Goal: Task Accomplishment & Management: Use online tool/utility

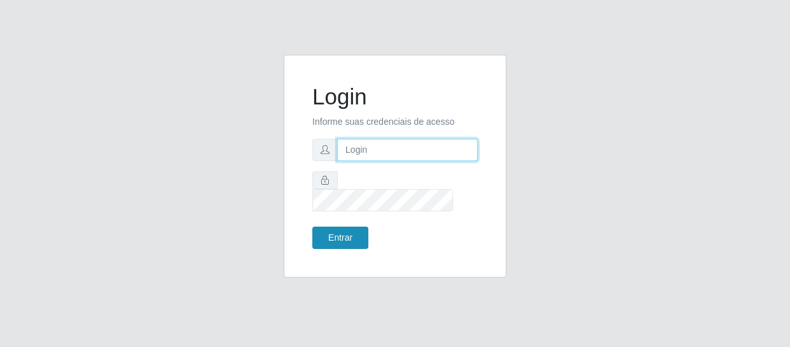
type input "[EMAIL_ADDRESS][DOMAIN_NAME]"
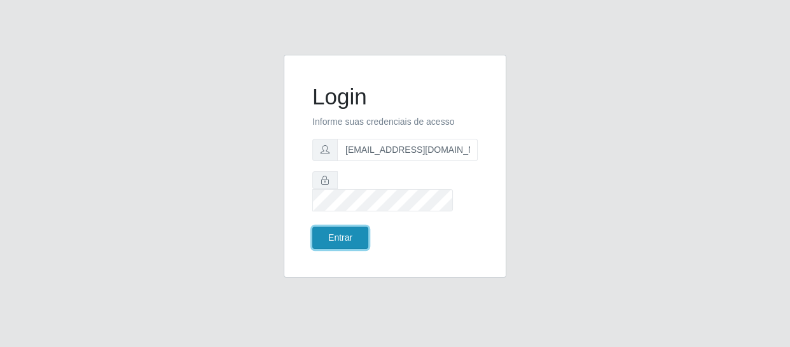
click at [345, 235] on button "Entrar" at bounding box center [340, 238] width 56 height 22
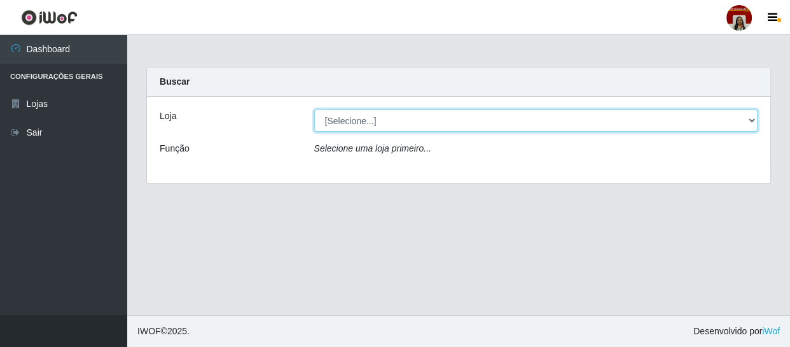
click at [485, 121] on select "[Selecione...] Mar Vermelho - Loja 04" at bounding box center [536, 120] width 444 height 22
select select "251"
click at [314, 109] on select "[Selecione...] Mar Vermelho - Loja 04" at bounding box center [536, 120] width 444 height 22
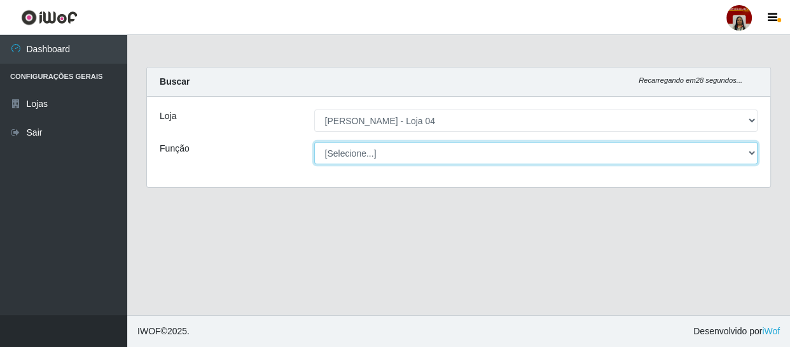
click at [443, 154] on select "[Selecione...] ASG ASG + ASG ++ Auxiliar de Depósito Auxiliar de Depósito + Aux…" at bounding box center [536, 153] width 444 height 22
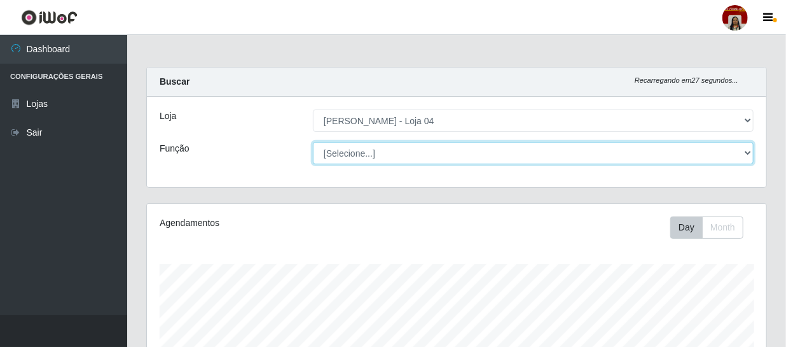
scroll to position [264, 620]
click at [313, 142] on select "[Selecione...] ASG ASG + ASG ++ Auxiliar de Depósito Auxiliar de Depósito + Aux…" at bounding box center [533, 153] width 441 height 22
click at [739, 147] on select "[Selecione...] ASG ASG + ASG ++ Auxiliar de Depósito Auxiliar de Depósito + Aux…" at bounding box center [533, 153] width 441 height 22
click at [313, 142] on select "[Selecione...] ASG ASG + ASG ++ Auxiliar de Depósito Auxiliar de Depósito + Aux…" at bounding box center [533, 153] width 441 height 22
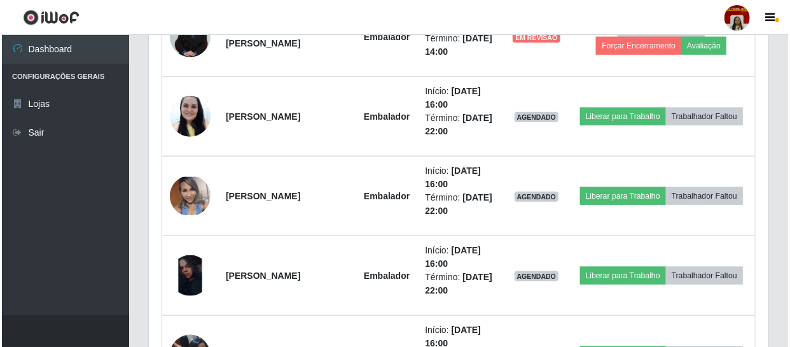
scroll to position [561, 0]
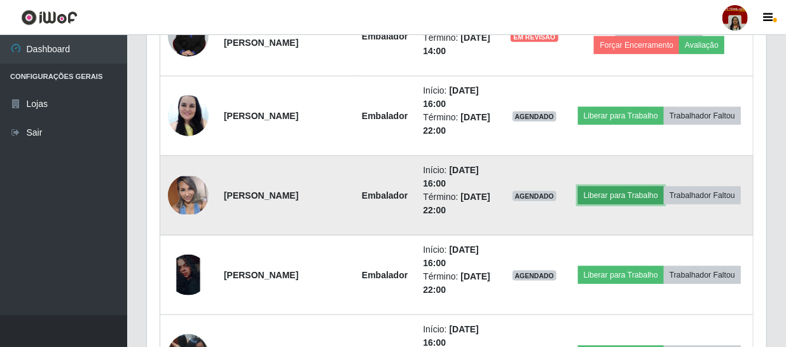
click at [600, 197] on button "Liberar para Trabalho" at bounding box center [621, 195] width 86 height 18
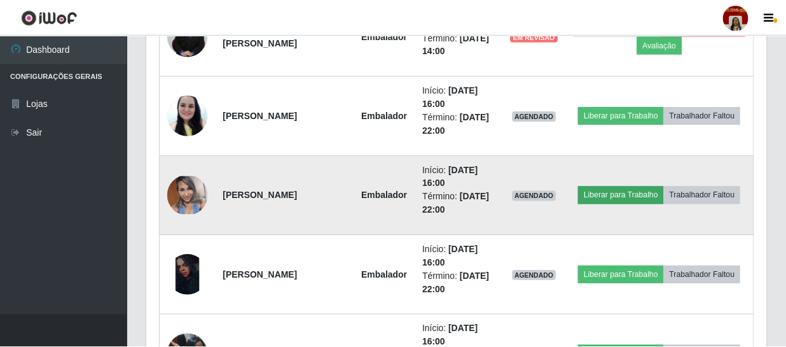
scroll to position [264, 614]
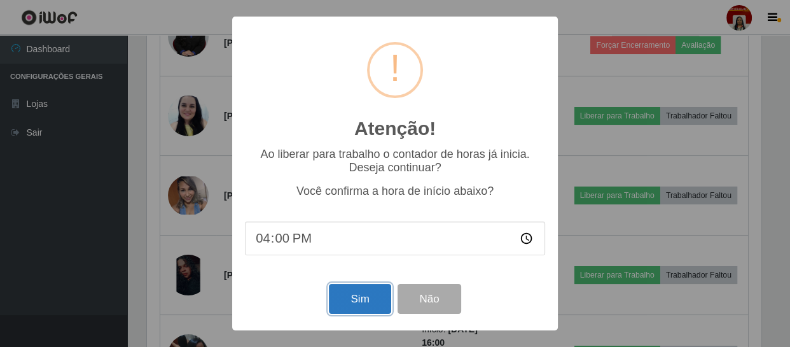
click at [365, 295] on button "Sim" at bounding box center [360, 299] width 62 height 30
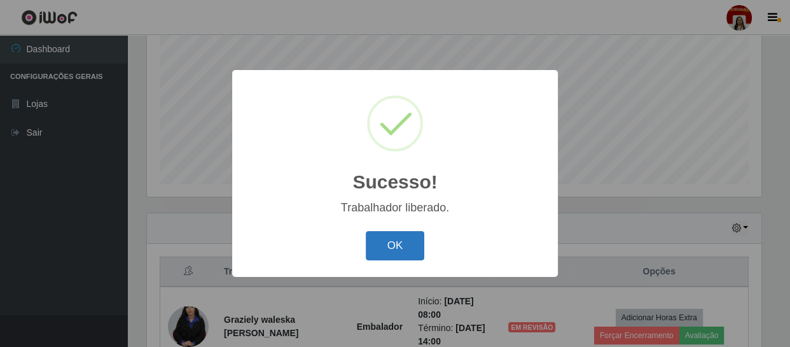
click at [380, 239] on button "OK" at bounding box center [395, 246] width 59 height 30
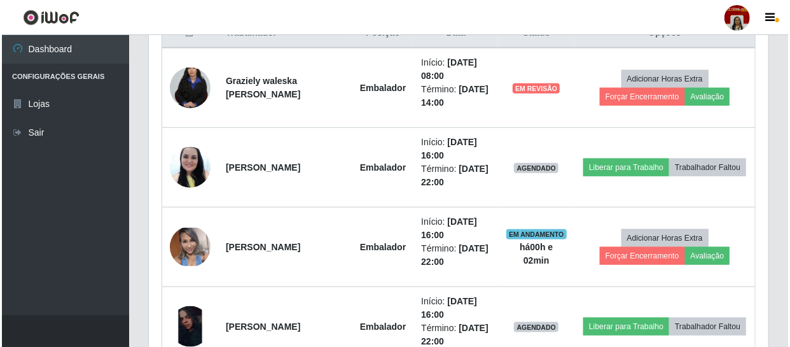
scroll to position [592, 0]
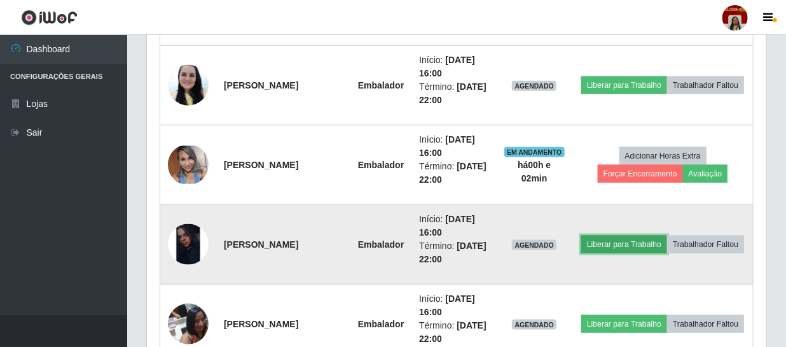
click at [633, 244] on button "Liberar para Trabalho" at bounding box center [625, 244] width 86 height 18
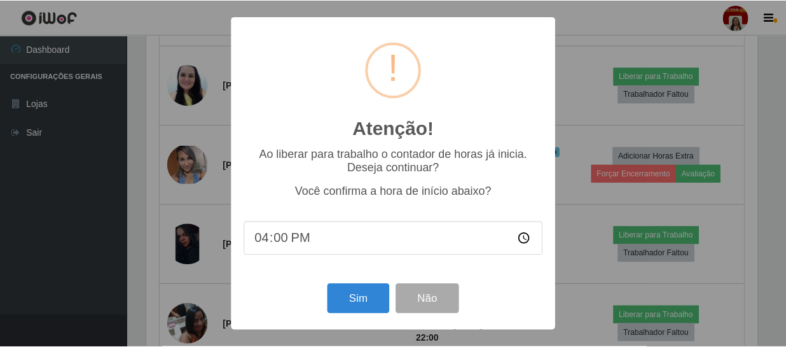
scroll to position [264, 614]
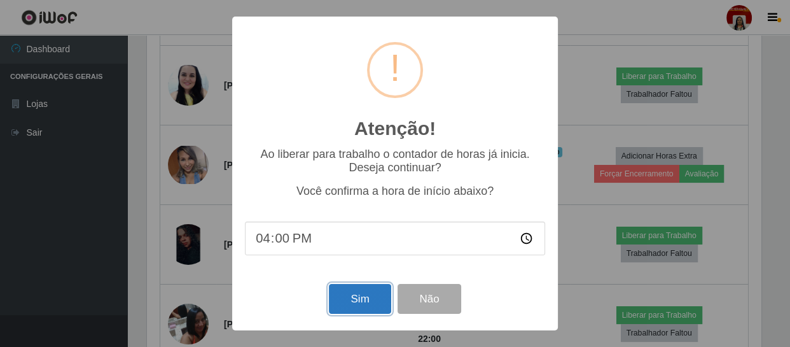
click at [377, 298] on button "Sim" at bounding box center [360, 299] width 62 height 30
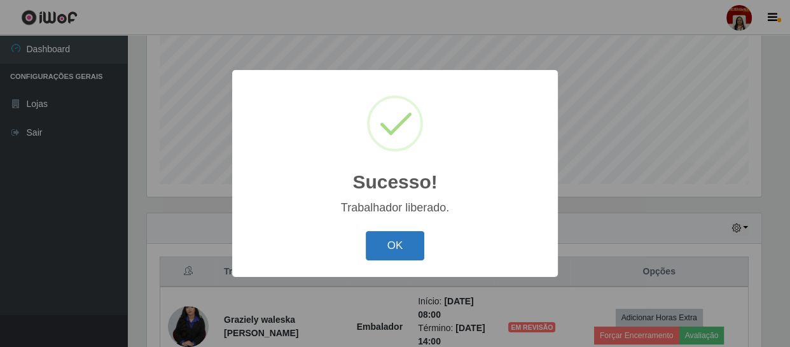
click at [408, 247] on button "OK" at bounding box center [395, 246] width 59 height 30
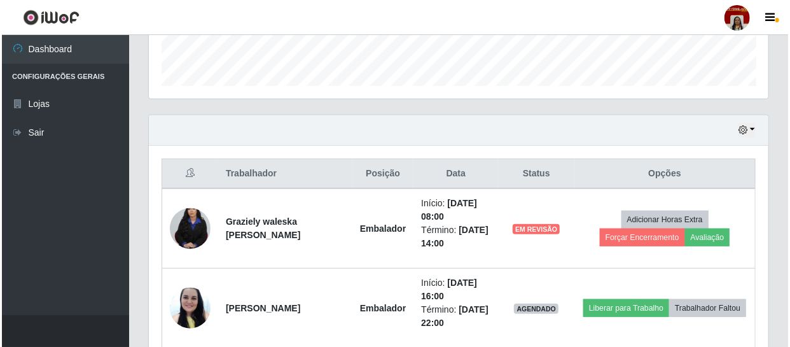
scroll to position [513, 0]
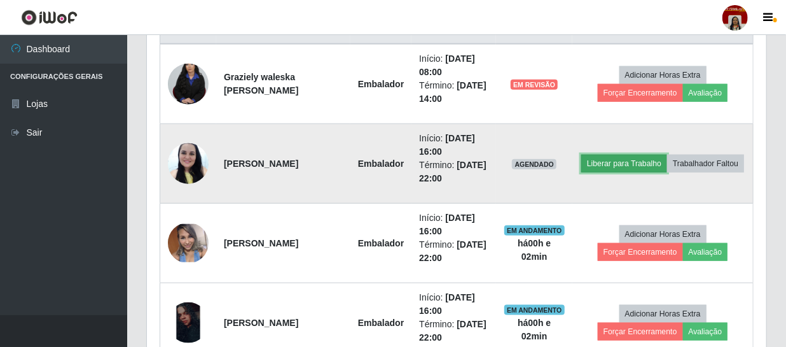
click at [628, 158] on button "Liberar para Trabalho" at bounding box center [625, 164] width 86 height 18
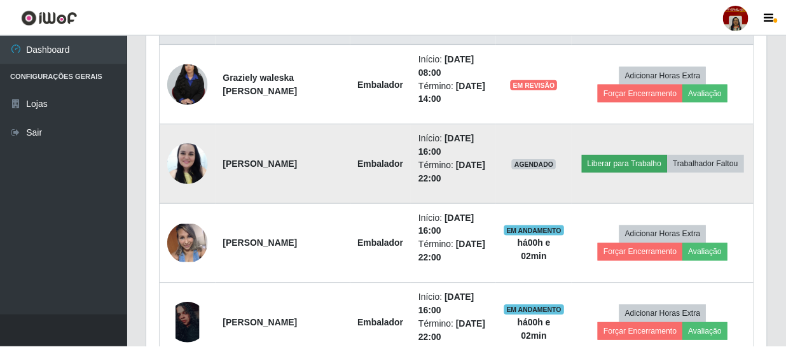
scroll to position [264, 614]
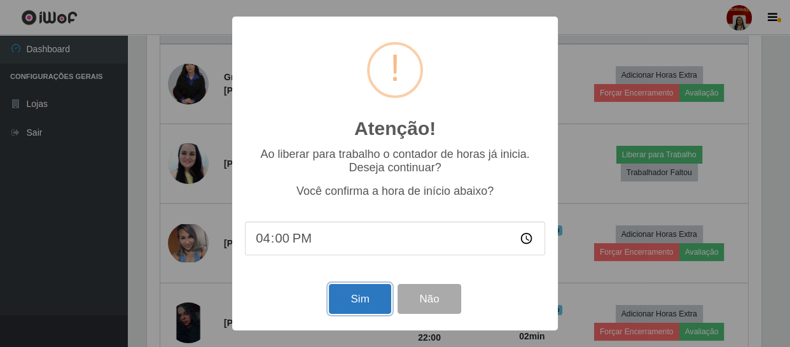
click at [348, 296] on button "Sim" at bounding box center [360, 299] width 62 height 30
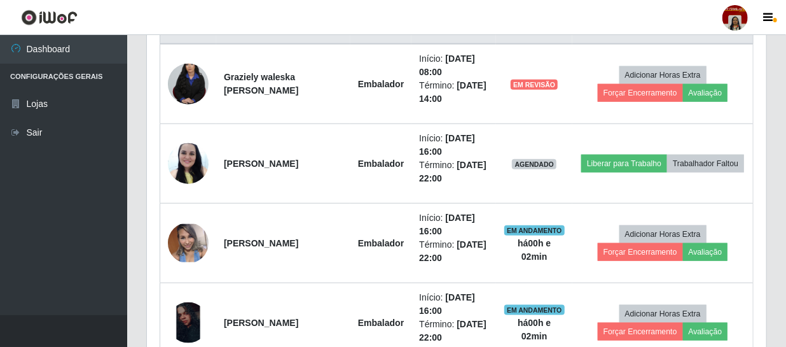
scroll to position [0, 0]
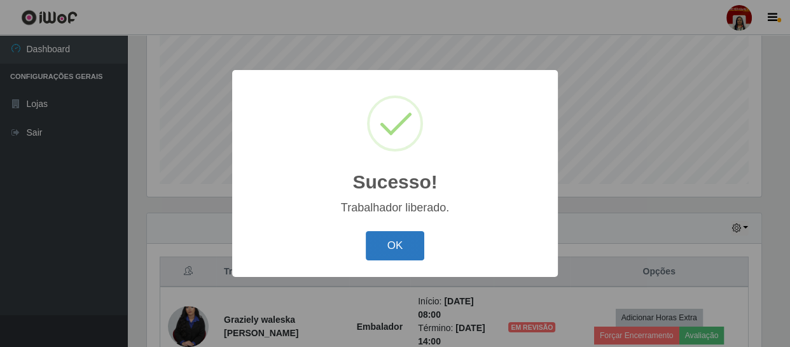
click at [382, 249] on button "OK" at bounding box center [395, 246] width 59 height 30
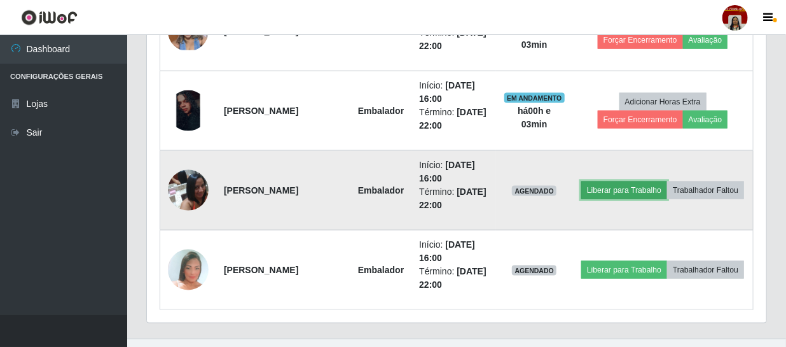
click at [637, 194] on button "Liberar para Trabalho" at bounding box center [625, 190] width 86 height 18
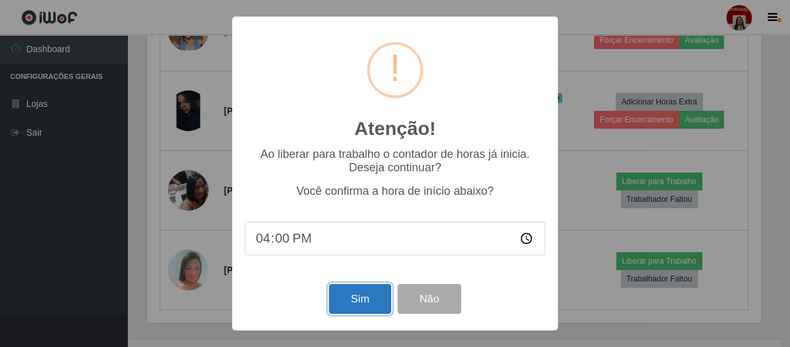
click at [361, 298] on button "Sim" at bounding box center [360, 299] width 62 height 30
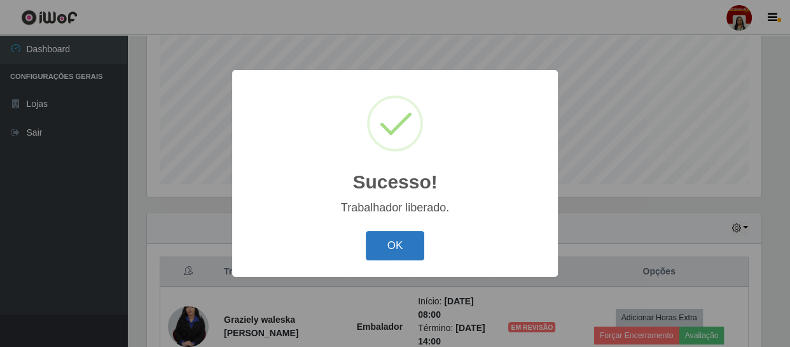
click at [398, 247] on button "OK" at bounding box center [395, 246] width 59 height 30
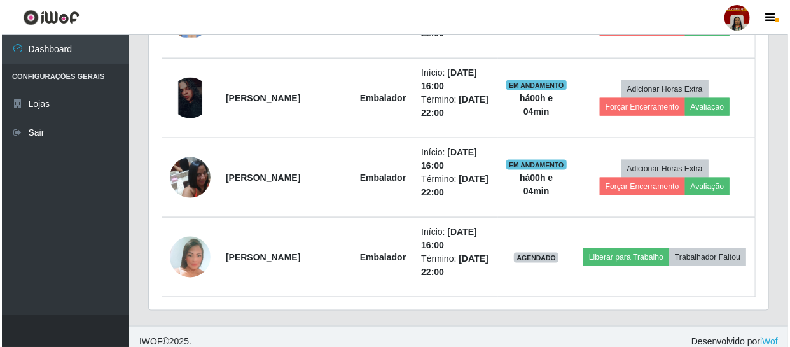
scroll to position [748, 0]
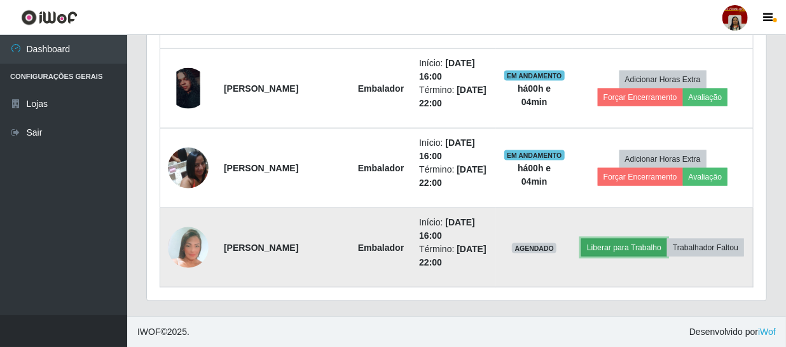
click at [629, 248] on button "Liberar para Trabalho" at bounding box center [625, 248] width 86 height 18
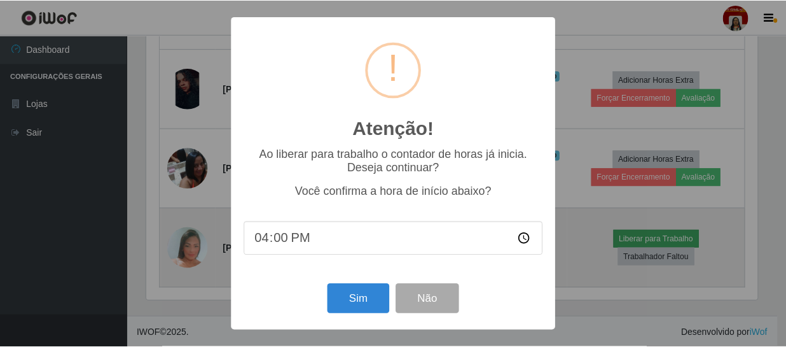
scroll to position [264, 614]
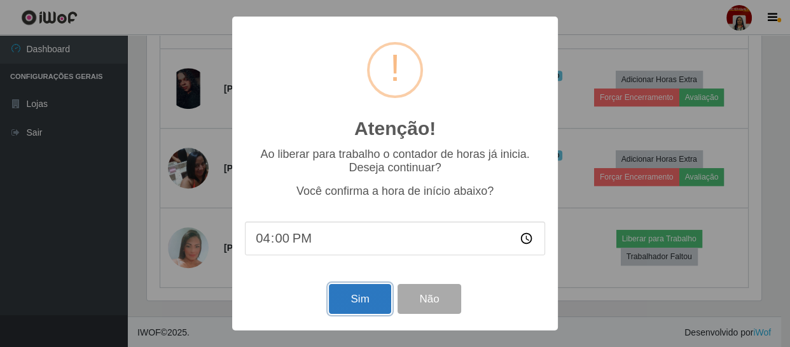
click at [340, 291] on button "Sim" at bounding box center [360, 299] width 62 height 30
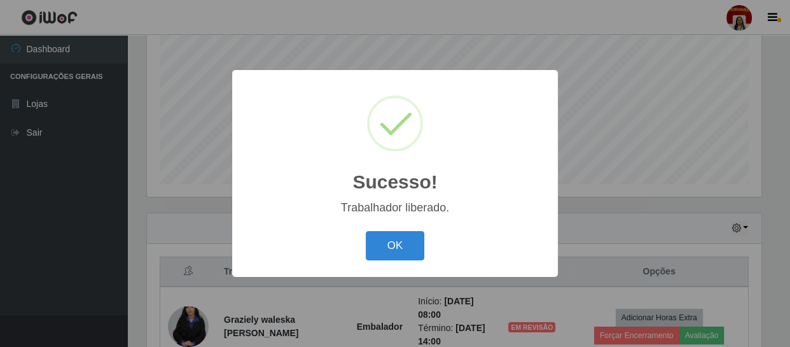
click at [384, 253] on button "OK" at bounding box center [395, 246] width 59 height 30
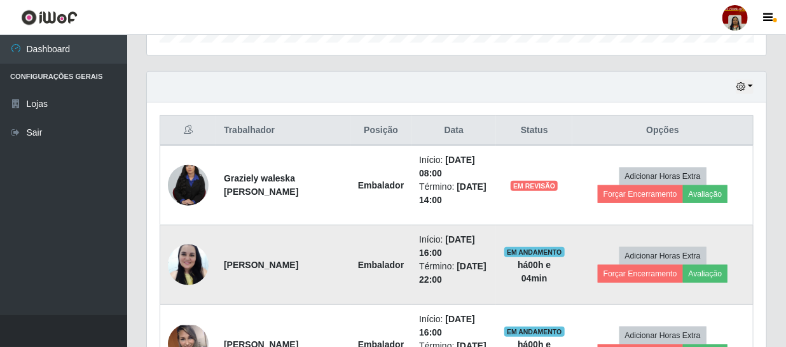
scroll to position [387, 0]
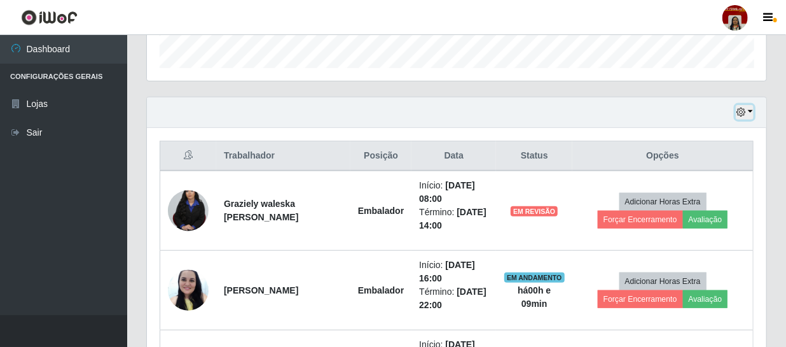
click at [744, 113] on icon "button" at bounding box center [741, 112] width 9 height 9
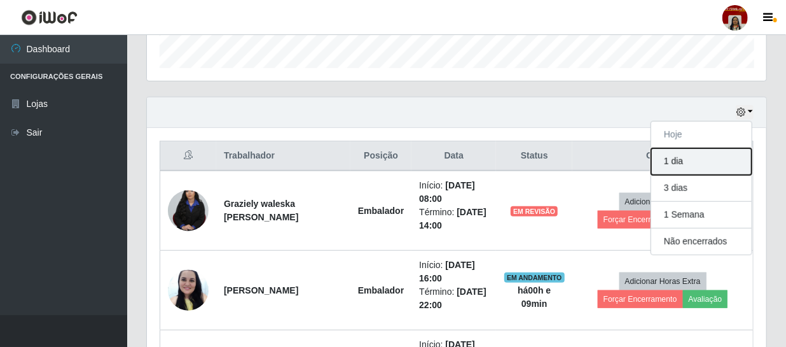
click at [694, 160] on button "1 dia" at bounding box center [702, 161] width 101 height 27
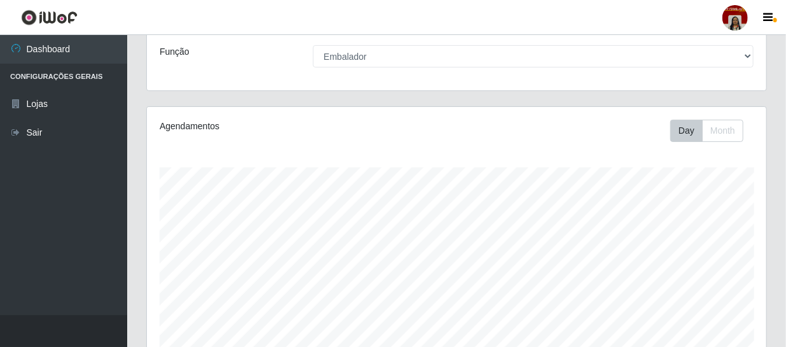
scroll to position [0, 0]
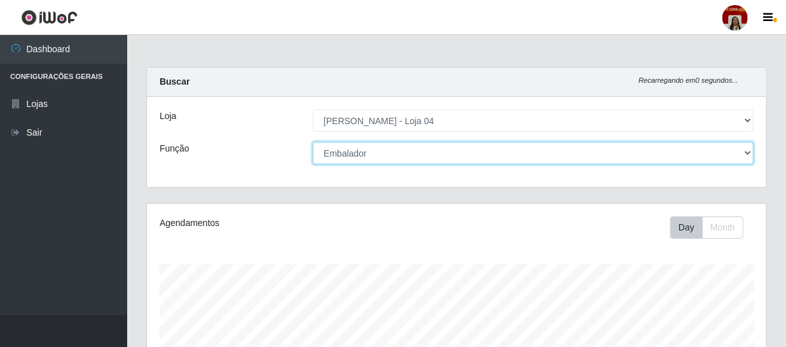
click at [366, 147] on select "[Selecione...] ASG ASG + ASG ++ Auxiliar de Depósito Auxiliar de Depósito + Aux…" at bounding box center [533, 153] width 441 height 22
select select "22"
click at [313, 142] on select "[Selecione...] ASG ASG + ASG ++ Auxiliar de Depósito Auxiliar de Depósito + Aux…" at bounding box center [533, 153] width 441 height 22
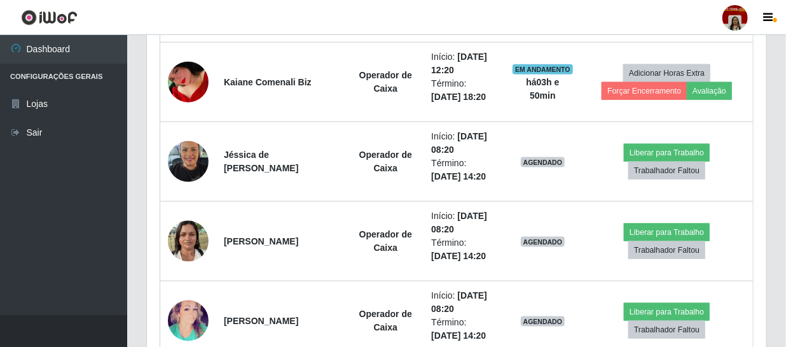
scroll to position [694, 0]
